Goal: Task Accomplishment & Management: Complete application form

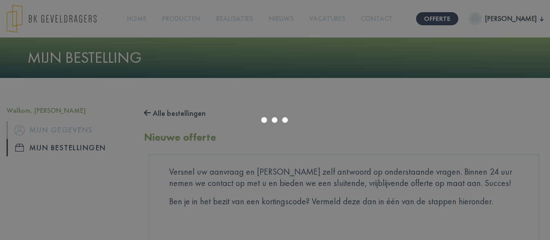
scroll to position [557, 0]
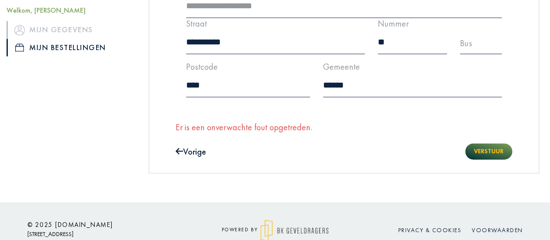
click at [473, 150] on button "Verstuur" at bounding box center [488, 151] width 47 height 16
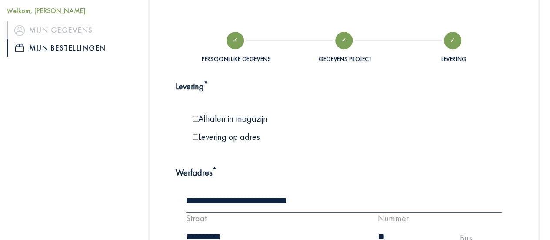
scroll to position [428, 0]
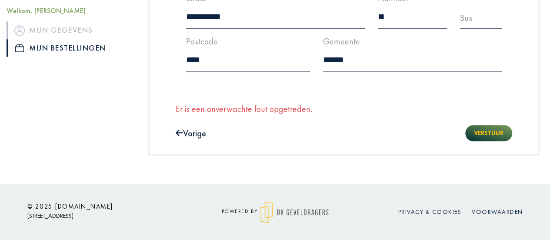
click at [475, 134] on button "Verstuur" at bounding box center [488, 133] width 47 height 16
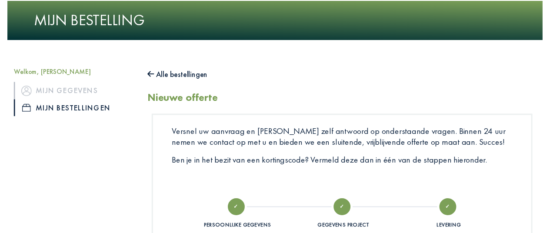
scroll to position [0, 0]
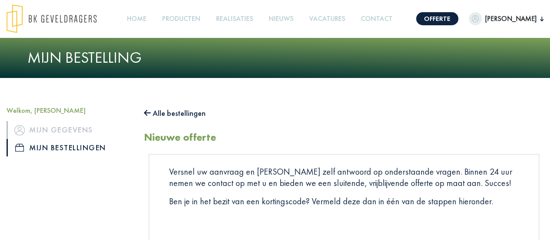
click at [78, 146] on link "Mijn bestellingen" at bounding box center [69, 147] width 124 height 17
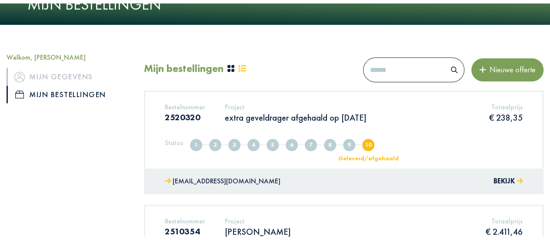
scroll to position [43, 0]
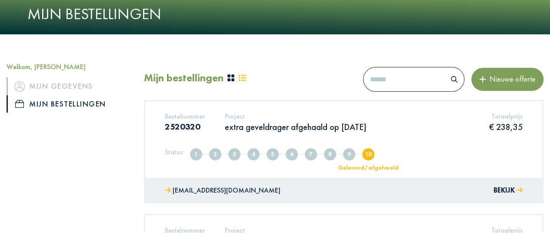
click at [246, 76] on icon at bounding box center [242, 77] width 7 height 7
click at [246, 78] on icon at bounding box center [242, 77] width 7 height 7
click at [235, 76] on icon at bounding box center [231, 78] width 8 height 8
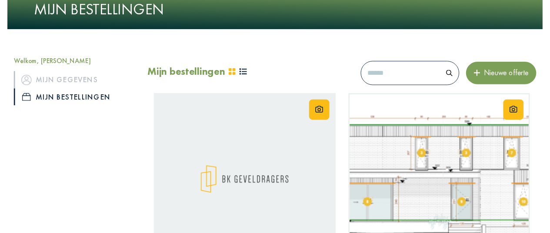
scroll to position [0, 0]
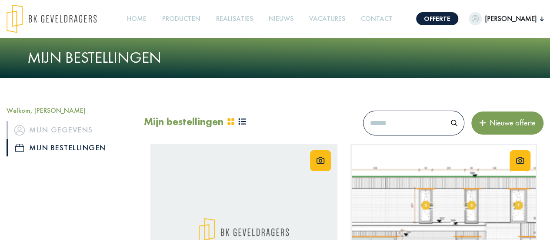
click at [246, 123] on icon at bounding box center [242, 121] width 7 height 7
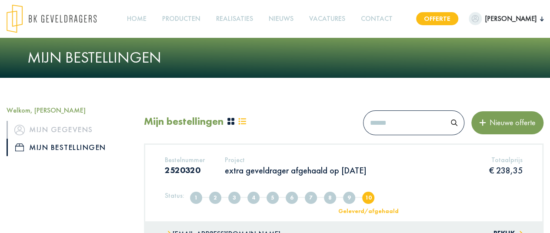
click at [443, 20] on link "Offerte" at bounding box center [437, 18] width 42 height 13
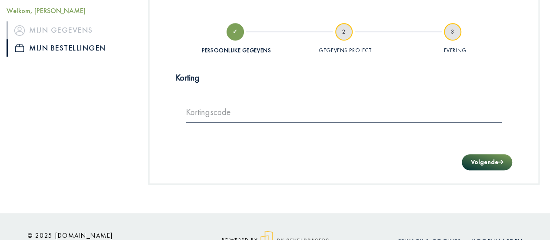
scroll to position [247, 0]
